Goal: Information Seeking & Learning: Learn about a topic

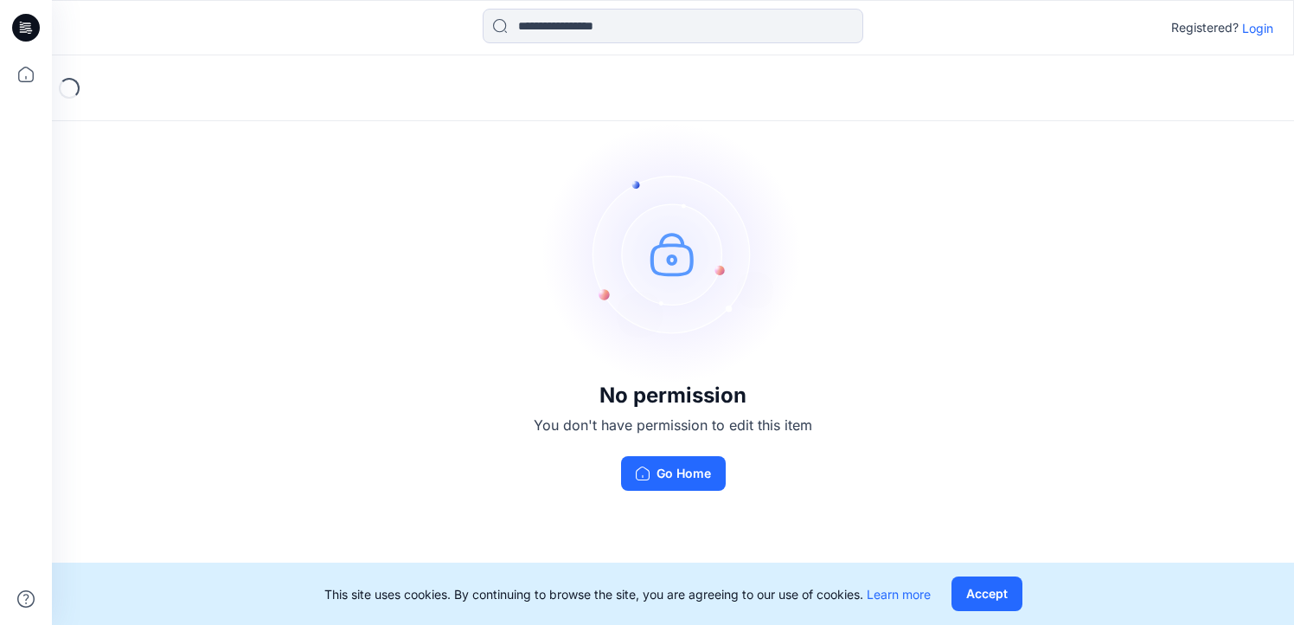
click at [1260, 36] on div "Registered? Login" at bounding box center [1223, 27] width 102 height 21
click at [1266, 27] on p "Login" at bounding box center [1257, 28] width 31 height 18
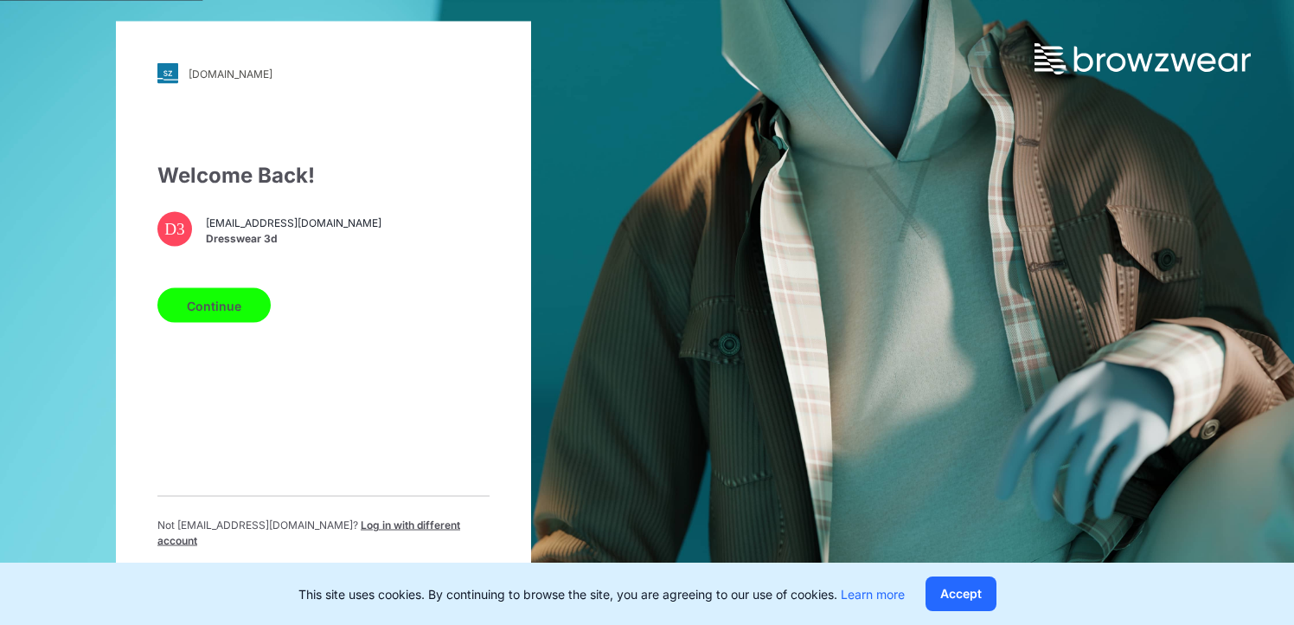
click at [246, 228] on span "[EMAIL_ADDRESS][DOMAIN_NAME]" at bounding box center [294, 223] width 176 height 16
click at [222, 307] on button "Continue" at bounding box center [213, 305] width 113 height 35
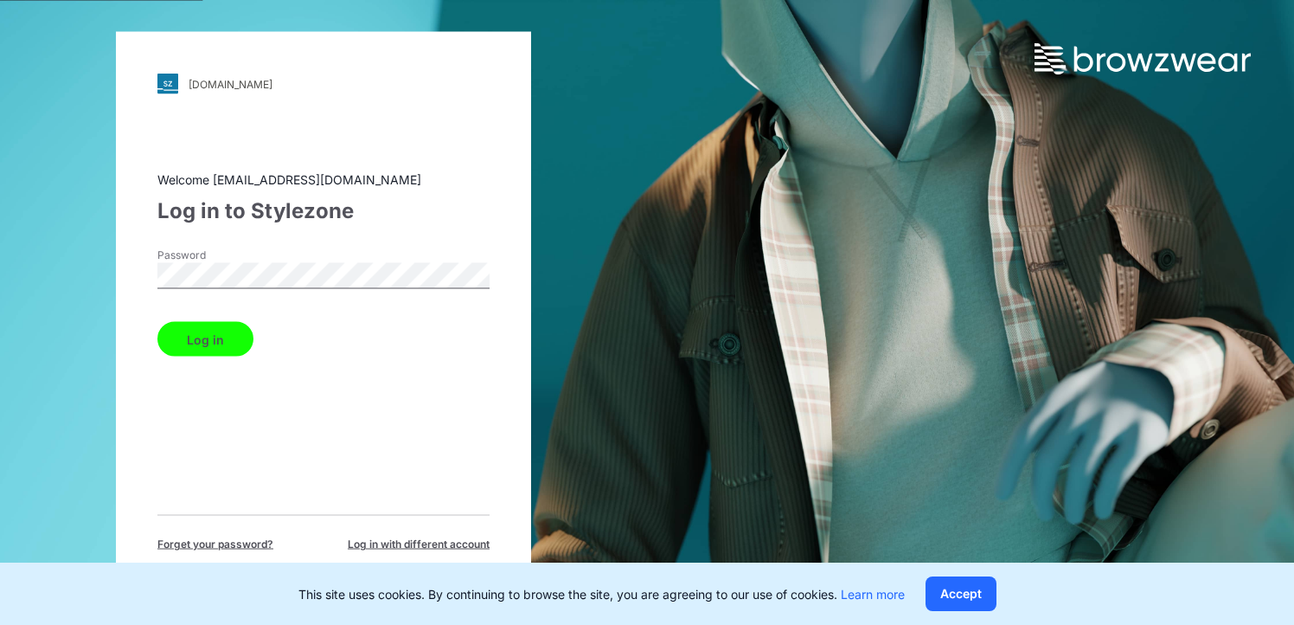
click at [215, 336] on button "Log in" at bounding box center [205, 339] width 96 height 35
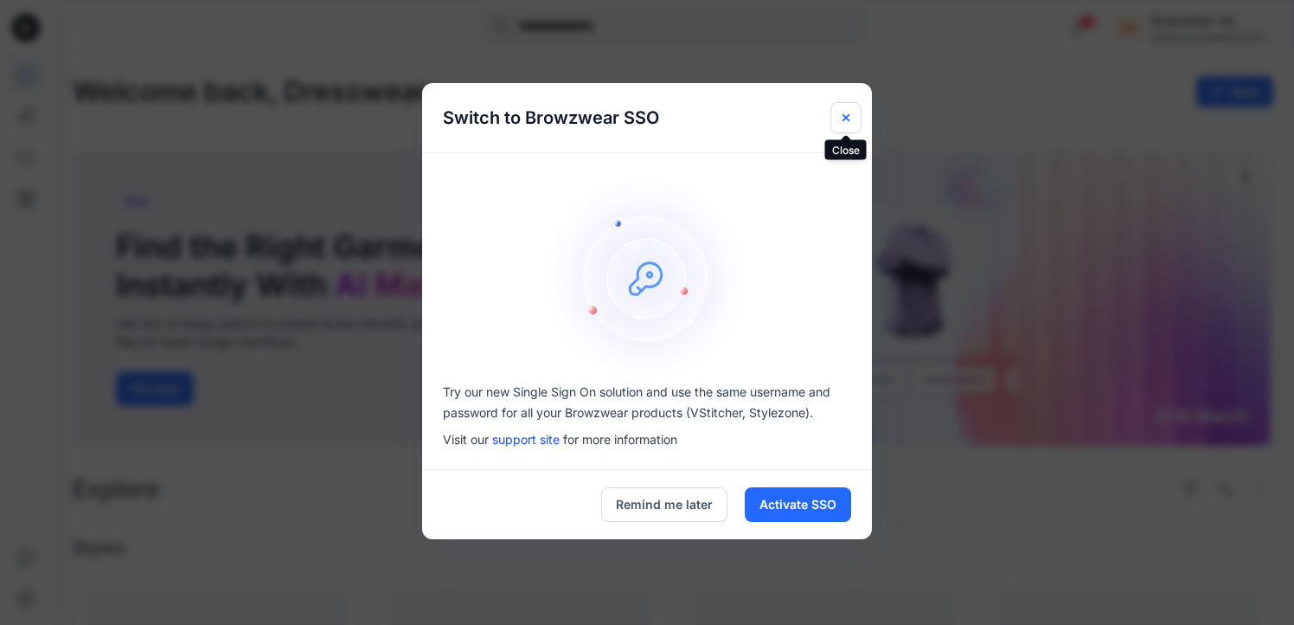
click at [843, 115] on icon "Close" at bounding box center [846, 118] width 14 height 14
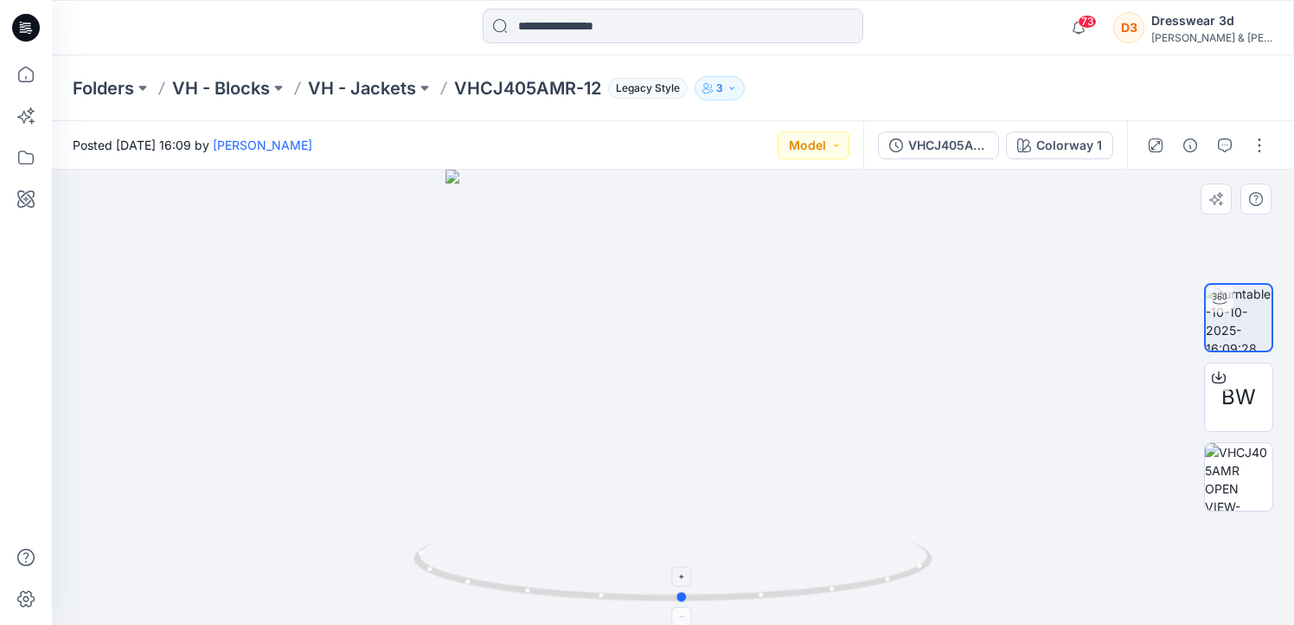
drag, startPoint x: 912, startPoint y: 573, endPoint x: 921, endPoint y: 569, distance: 10.1
click at [921, 569] on icon at bounding box center [675, 573] width 523 height 65
click at [1247, 478] on img at bounding box center [1238, 476] width 67 height 67
drag, startPoint x: 859, startPoint y: 587, endPoint x: 921, endPoint y: 657, distance: 93.2
click at [921, 624] on html "73 Notifications Emily Reynaga shared VHCJ405AMR-12 in VH - Jackets (Unknown) F…" at bounding box center [647, 312] width 1294 height 625
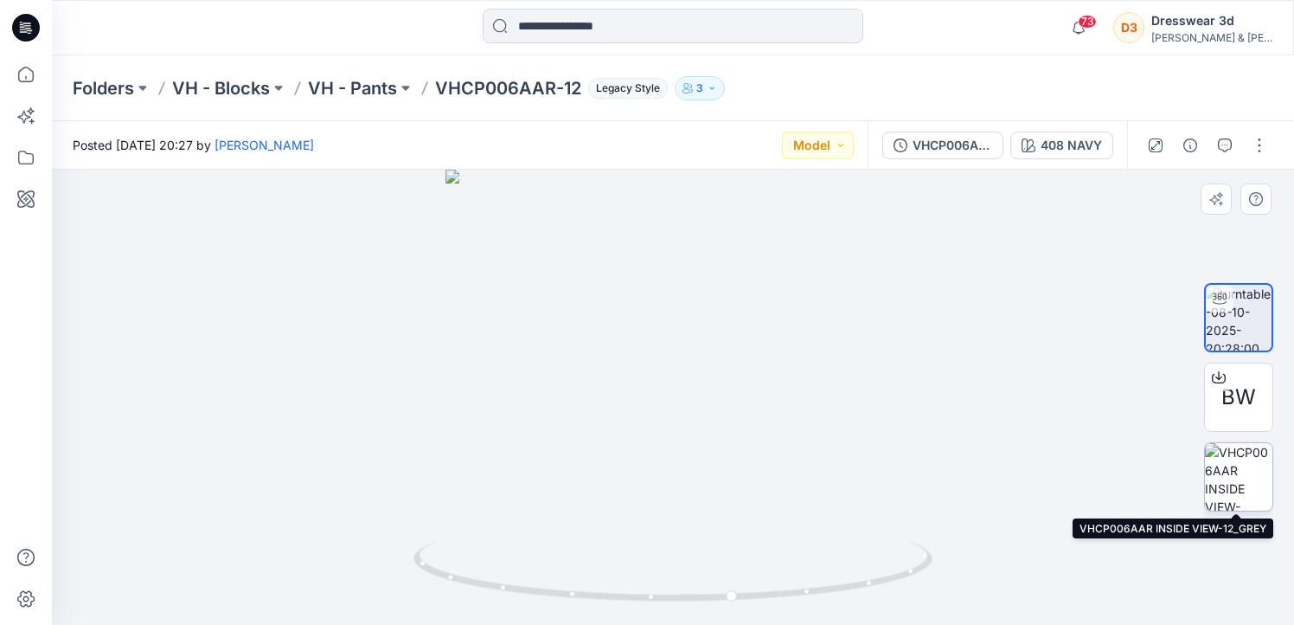
click at [1242, 480] on img at bounding box center [1238, 476] width 67 height 67
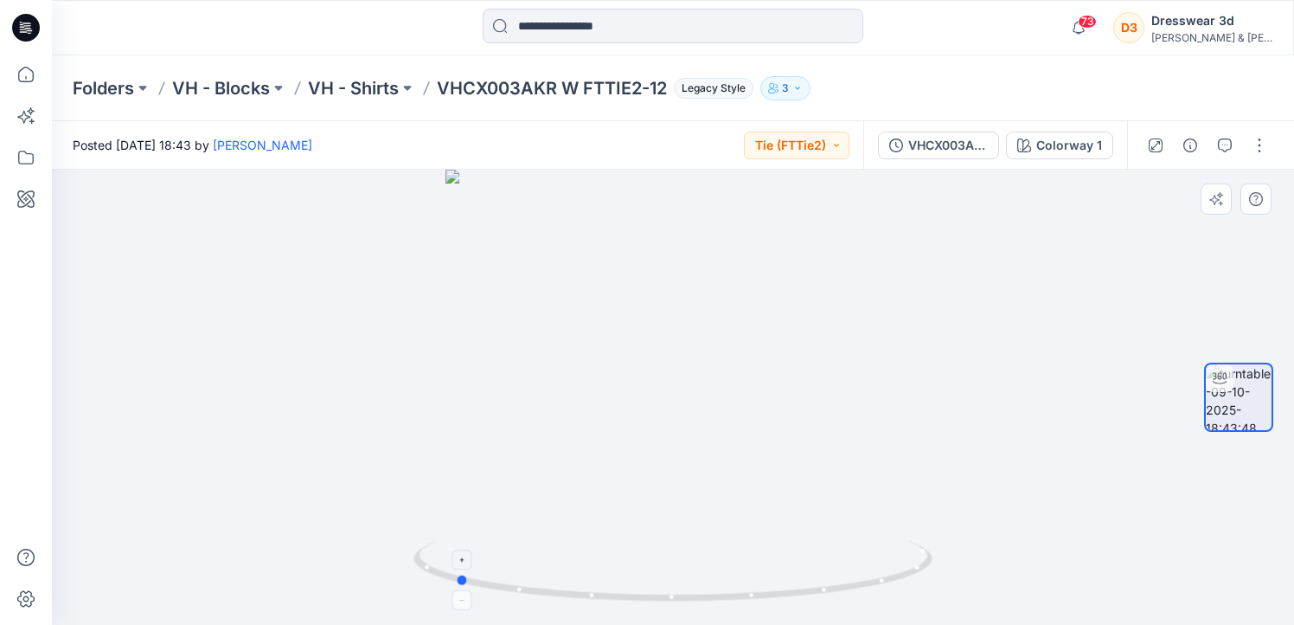
drag, startPoint x: 882, startPoint y: 582, endPoint x: 664, endPoint y: 596, distance: 218.5
click at [664, 596] on icon at bounding box center [675, 573] width 523 height 65
